Goal: Task Accomplishment & Management: Use online tool/utility

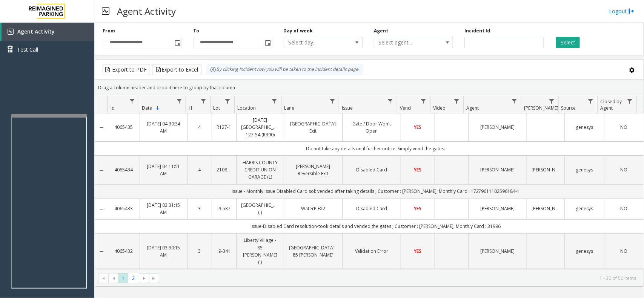
drag, startPoint x: 245, startPoint y: 89, endPoint x: 209, endPoint y: 68, distance: 41.2
click at [209, 68] on kendo-grid "Export to PDF Export to Excel By clicking Incident row you will be taken to the…" at bounding box center [369, 173] width 549 height 228
click at [257, 85] on div "Drag a column header and drop it here to group by that column" at bounding box center [369, 87] width 549 height 13
drag, startPoint x: 246, startPoint y: 86, endPoint x: 209, endPoint y: 66, distance: 42.3
click at [209, 66] on kendo-grid "Export to PDF Export to Excel By clicking Incident row you will be taken to the…" at bounding box center [369, 173] width 549 height 228
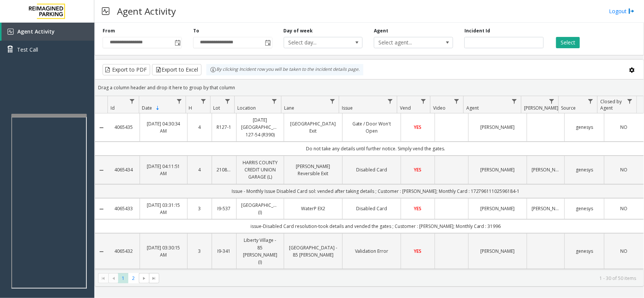
click at [241, 83] on div "Drag a column header and drop it here to group by that column" at bounding box center [369, 87] width 549 height 13
drag, startPoint x: 239, startPoint y: 85, endPoint x: 197, endPoint y: 70, distance: 45.0
click at [197, 70] on kendo-grid "Export to PDF Export to Excel By clicking Incident row you will be taken to the…" at bounding box center [369, 173] width 549 height 228
click at [241, 83] on div "Drag a column header and drop it here to group by that column" at bounding box center [369, 87] width 549 height 13
drag, startPoint x: 241, startPoint y: 85, endPoint x: 201, endPoint y: 65, distance: 45.6
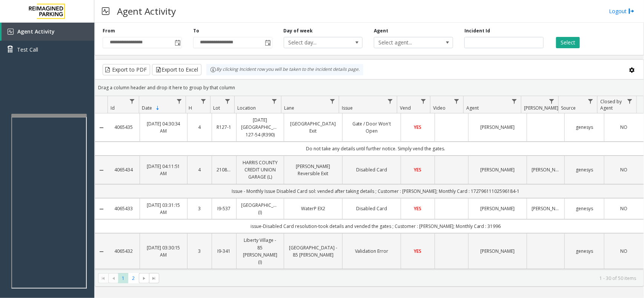
click at [201, 65] on kendo-grid "Export to PDF Export to Excel By clicking Incident row you will be taken to the…" at bounding box center [369, 173] width 549 height 228
click at [261, 87] on div "Drag a column header and drop it here to group by that column" at bounding box center [369, 87] width 549 height 13
drag, startPoint x: 238, startPoint y: 86, endPoint x: 209, endPoint y: 77, distance: 31.1
click at [209, 77] on kendo-grid "Export to PDF Export to Excel By clicking Incident row you will be taken to the…" at bounding box center [369, 173] width 549 height 228
click at [236, 85] on div "Drag a column header and drop it here to group by that column" at bounding box center [369, 87] width 549 height 13
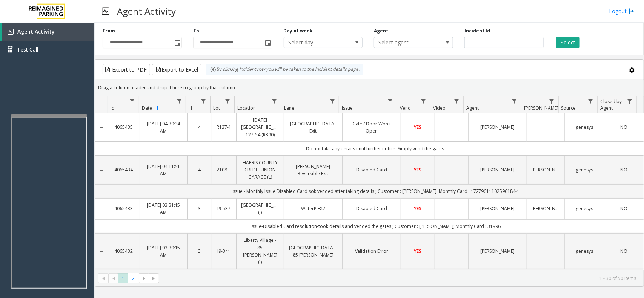
drag, startPoint x: 236, startPoint y: 89, endPoint x: 210, endPoint y: 76, distance: 28.9
click at [210, 76] on kendo-grid "Export to PDF Export to Excel By clicking Incident row you will be taken to the…" at bounding box center [369, 173] width 549 height 228
click at [244, 75] on div "By clicking Incident row you will be taken to the incident details page." at bounding box center [284, 69] width 157 height 11
